Goal: Information Seeking & Learning: Learn about a topic

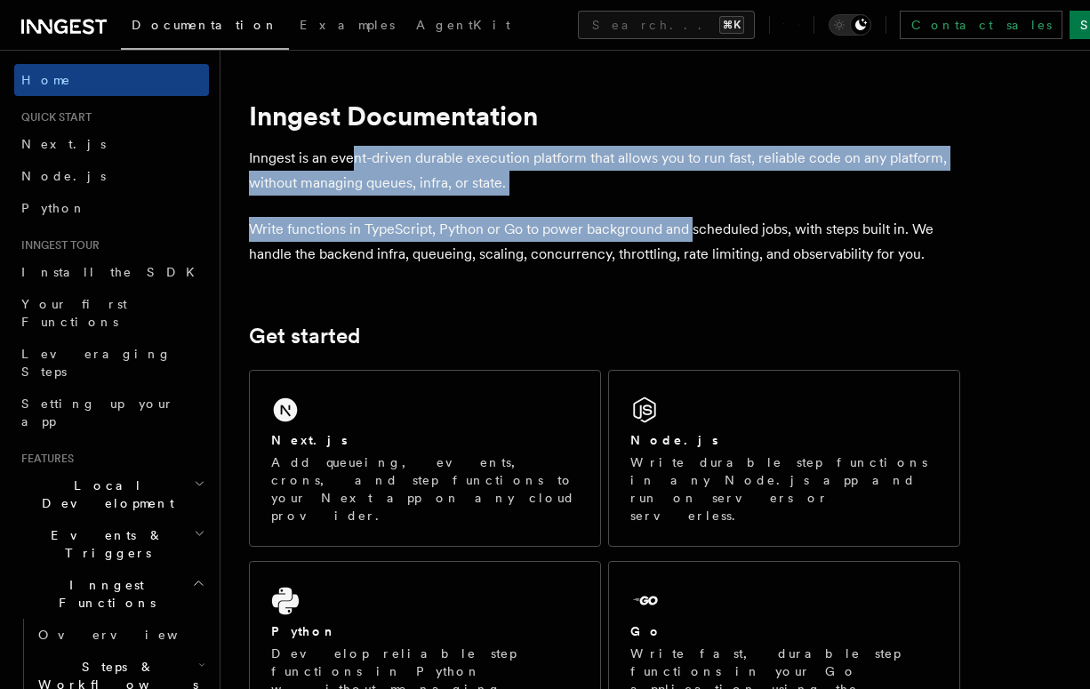
drag, startPoint x: 356, startPoint y: 148, endPoint x: 685, endPoint y: 228, distance: 337.9
click at [685, 228] on p "Write functions in TypeScript, Python or Go to power background and scheduled j…" at bounding box center [604, 242] width 711 height 50
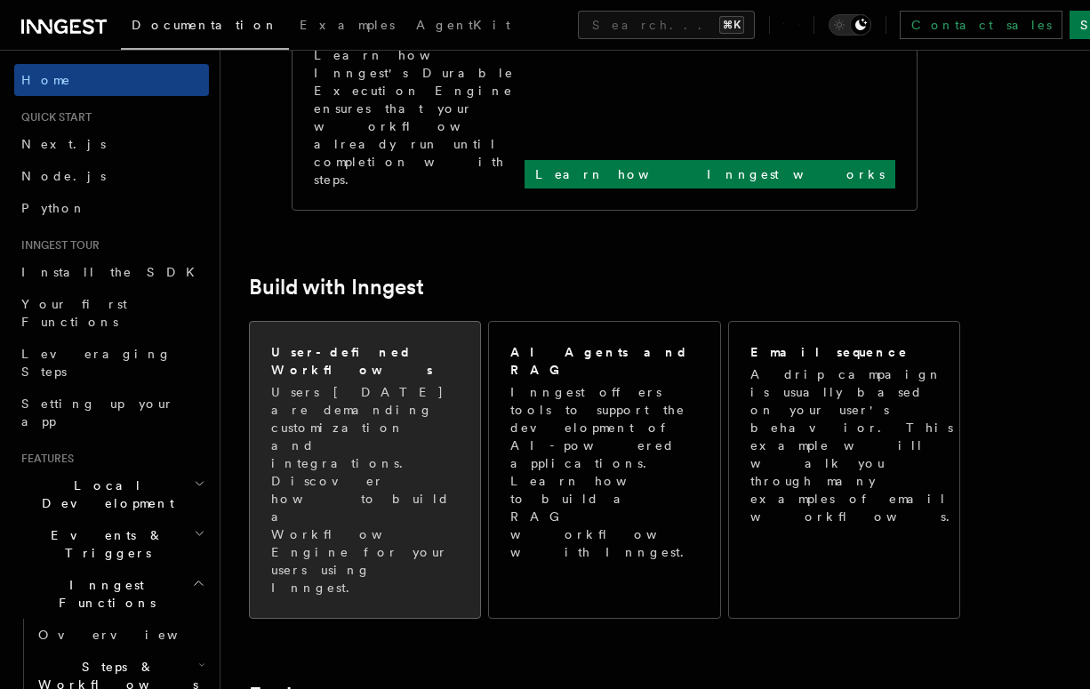
scroll to position [815, 0]
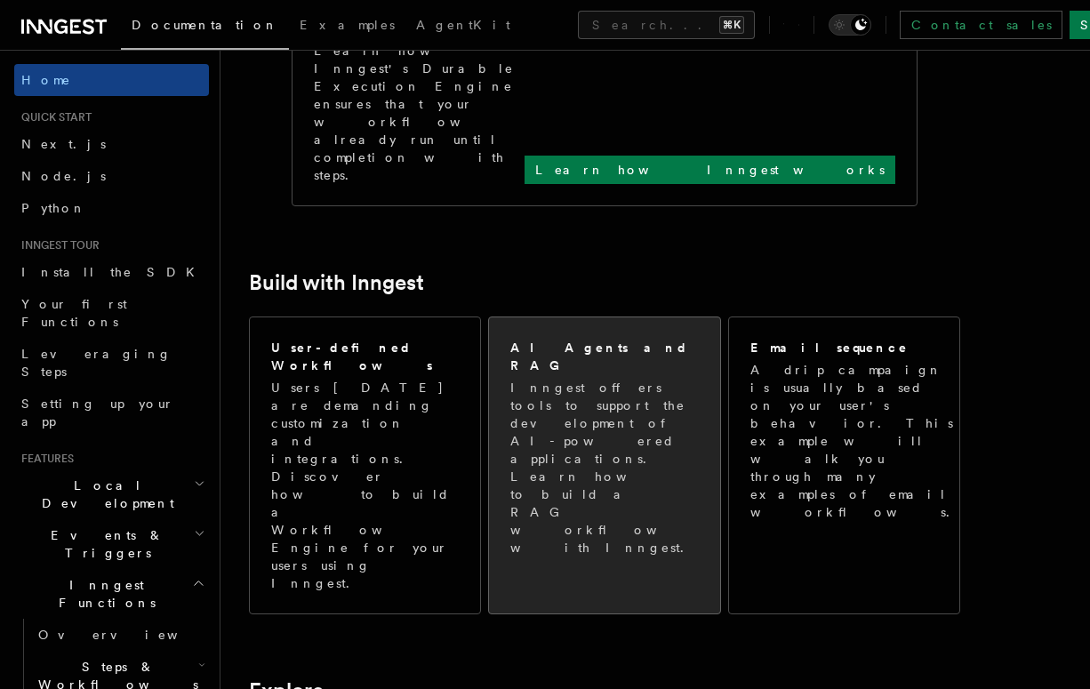
click at [620, 379] on p "Inngest offers tools to support the development of AI-powered applications. Lea…" at bounding box center [605, 468] width 190 height 178
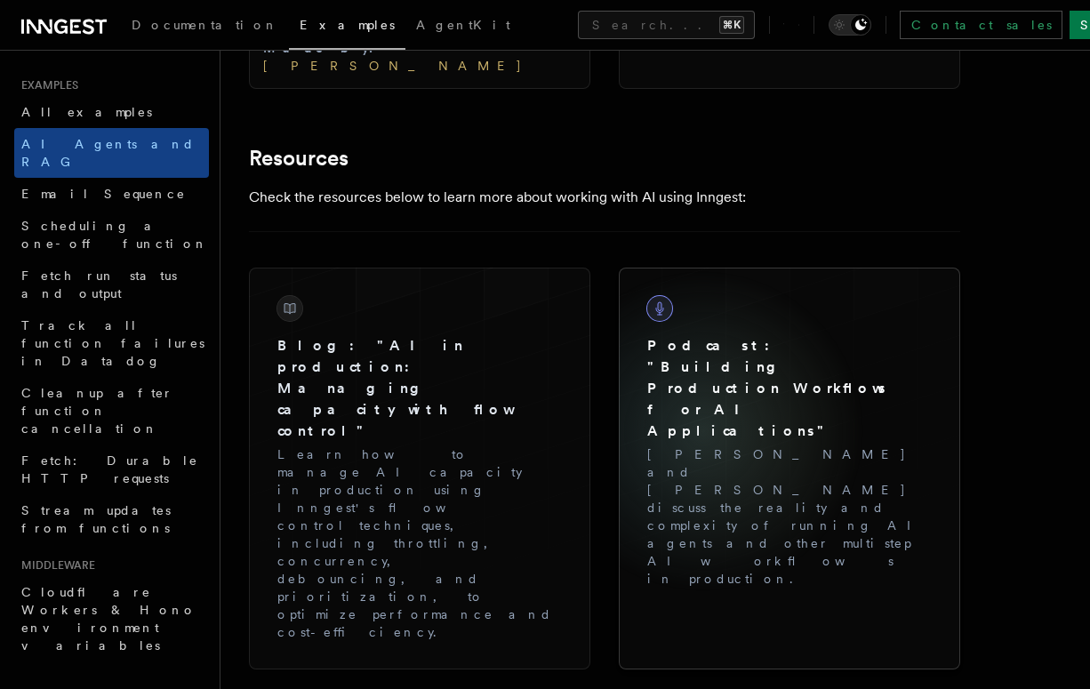
scroll to position [3217, 0]
